Goal: Task Accomplishment & Management: Manage account settings

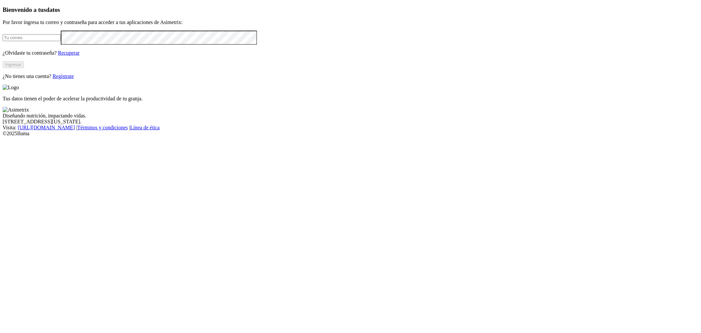
click at [61, 41] on input "email" at bounding box center [32, 37] width 58 height 7
type input "[PERSON_NAME][EMAIL_ADDRESS][PERSON_NAME][DOMAIN_NAME]"
click at [24, 68] on button "Ingresar" at bounding box center [13, 64] width 21 height 7
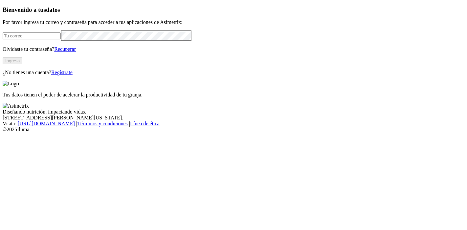
click at [55, 39] on input "email" at bounding box center [32, 36] width 58 height 7
type input "[PERSON_NAME][EMAIL_ADDRESS][PERSON_NAME][DOMAIN_NAME]"
click at [17, 76] on div "Bienvenido a tus datos Por favor ingresa tu correo y contraseña para acceder a …" at bounding box center [234, 40] width 462 height 69
click at [22, 64] on button "Ingresa" at bounding box center [13, 61] width 20 height 7
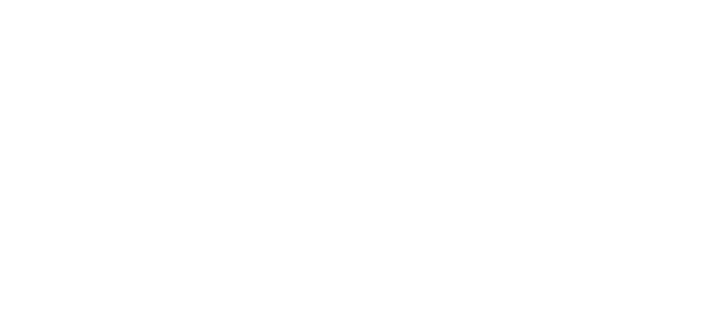
scroll to position [109, 0]
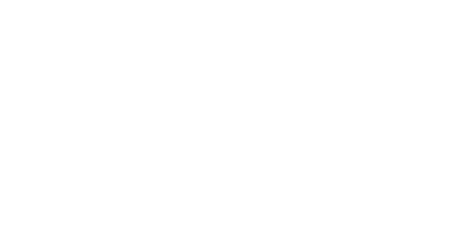
type input "a"
type input "da"
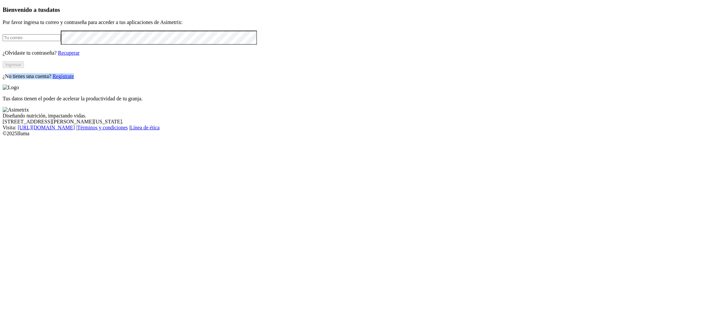
drag, startPoint x: 206, startPoint y: 206, endPoint x: 96, endPoint y: 207, distance: 109.8
click at [96, 79] on p "¿No tienes una cuenta? Regístrate" at bounding box center [351, 76] width 696 height 6
click at [237, 79] on div "Bienvenido a tus datos Por favor ingresa tu correo y contraseña para acceder a …" at bounding box center [351, 42] width 696 height 73
drag, startPoint x: 83, startPoint y: 203, endPoint x: 196, endPoint y: 203, distance: 112.7
click at [196, 79] on p "¿No tienes una cuenta? Regístrate" at bounding box center [351, 76] width 696 height 6
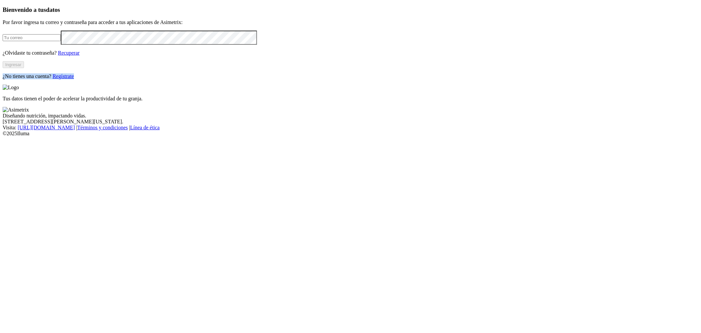
click at [74, 79] on link "Regístrate" at bounding box center [63, 76] width 21 height 6
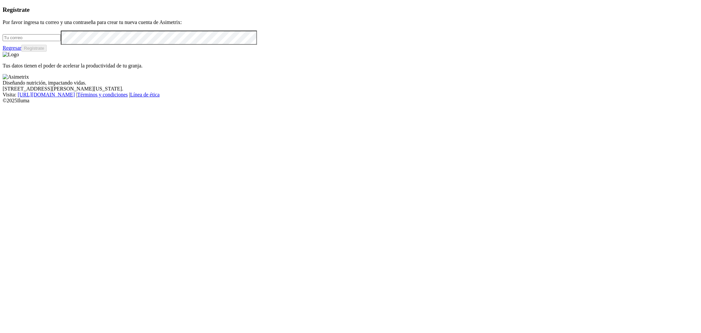
click at [87, 45] on div at bounding box center [351, 38] width 696 height 14
click at [43, 52] on div "Regístrate Por favor ingresa tu correo y una contraseña para crear tu nueva cue…" at bounding box center [351, 28] width 696 height 45
